Goal: Find specific page/section: Find specific page/section

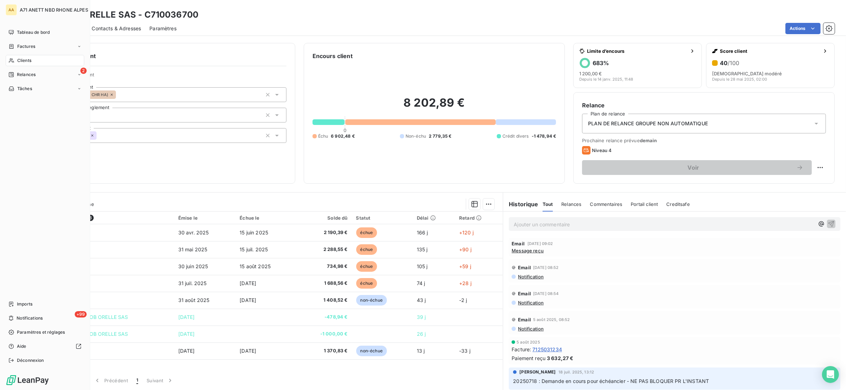
click at [6, 56] on div "Clients" at bounding box center [45, 60] width 79 height 11
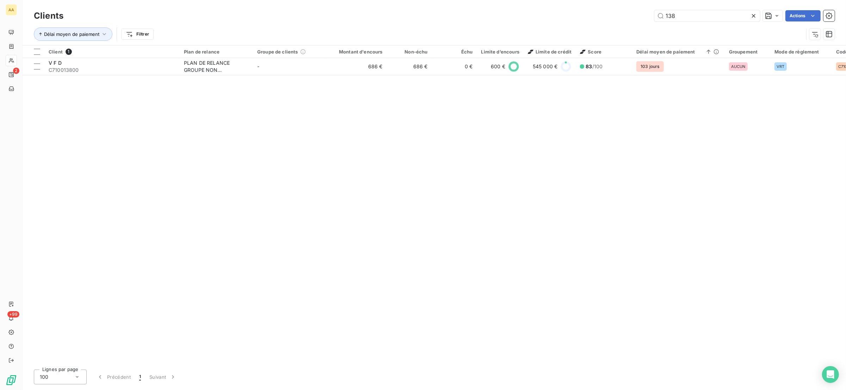
drag, startPoint x: 684, startPoint y: 17, endPoint x: 619, endPoint y: 17, distance: 64.1
click at [619, 17] on div "138 Actions" at bounding box center [453, 15] width 762 height 11
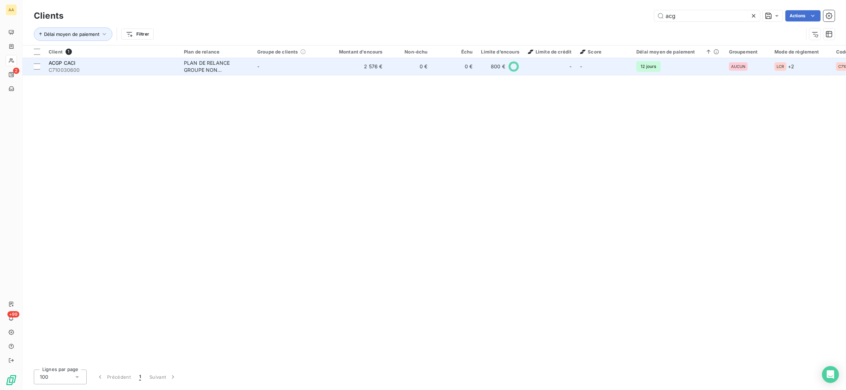
type input "acg"
click at [75, 67] on span "C710030600" at bounding box center [112, 70] width 127 height 7
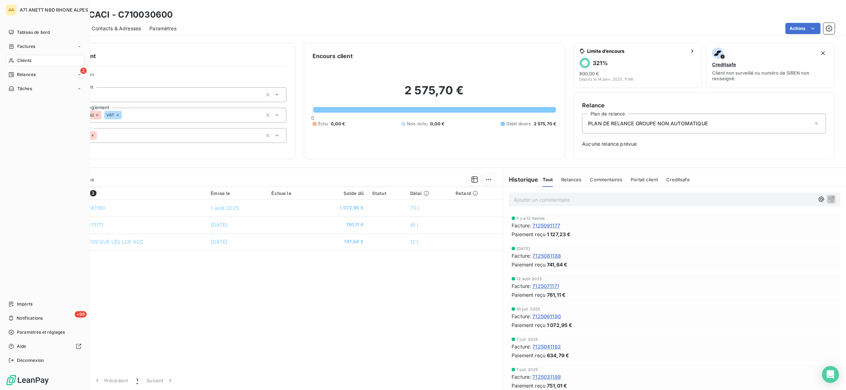
click at [13, 56] on div "Clients" at bounding box center [45, 60] width 79 height 11
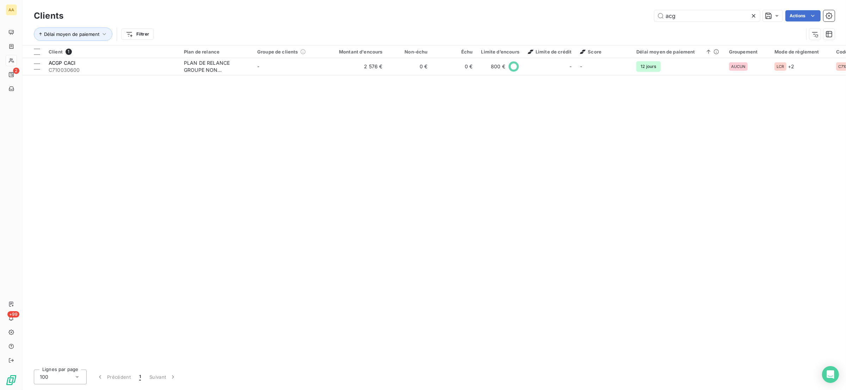
drag, startPoint x: 658, startPoint y: 18, endPoint x: 650, endPoint y: 21, distance: 7.6
click at [633, 19] on div "acg Actions" at bounding box center [453, 15] width 762 height 11
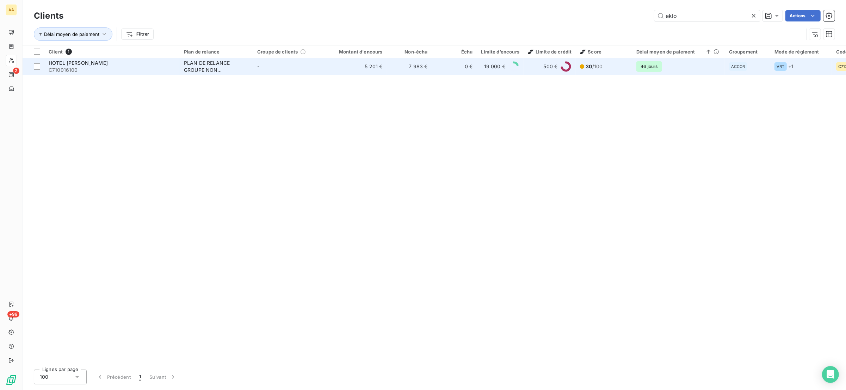
type input "eklo"
click at [126, 68] on span "C710016100" at bounding box center [112, 70] width 127 height 7
